Goal: Task Accomplishment & Management: Use online tool/utility

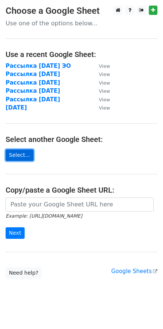
click at [23, 158] on link "Select..." at bounding box center [20, 155] width 28 height 12
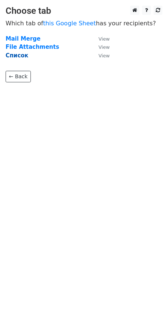
click at [10, 58] on strong "Список" at bounding box center [17, 55] width 23 height 7
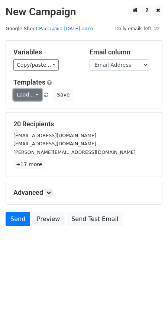
click at [37, 92] on link "Load..." at bounding box center [27, 95] width 29 height 12
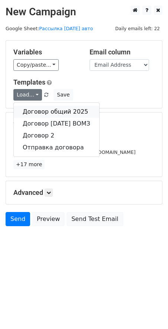
click at [39, 114] on link "Договор общий 2025" at bounding box center [57, 112] width 86 height 12
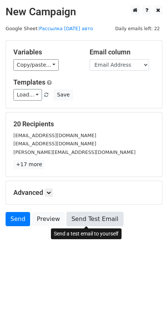
click at [74, 222] on link "Send Test Email" at bounding box center [95, 219] width 57 height 14
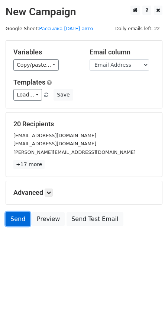
click at [16, 222] on link "Send" at bounding box center [18, 219] width 25 height 14
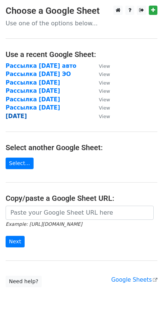
click at [15, 119] on strong "[DATE]" at bounding box center [16, 116] width 21 height 7
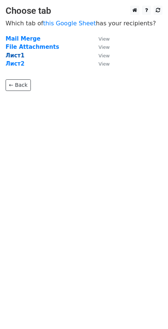
click at [19, 59] on strong "Лист1" at bounding box center [15, 55] width 19 height 7
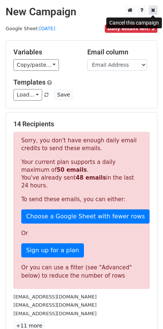
click at [154, 11] on icon at bounding box center [153, 9] width 4 height 5
